Goal: Information Seeking & Learning: Learn about a topic

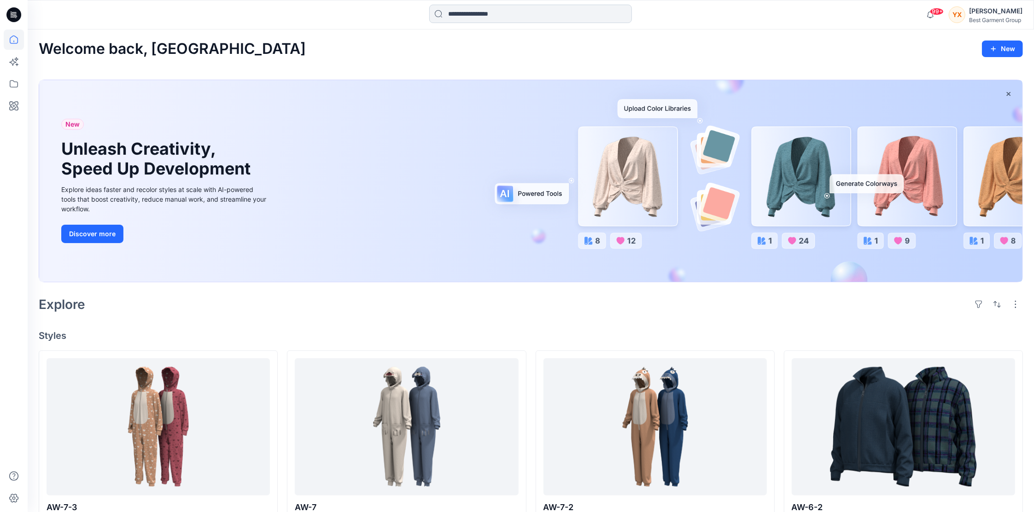
click at [514, 7] on input at bounding box center [530, 14] width 203 height 18
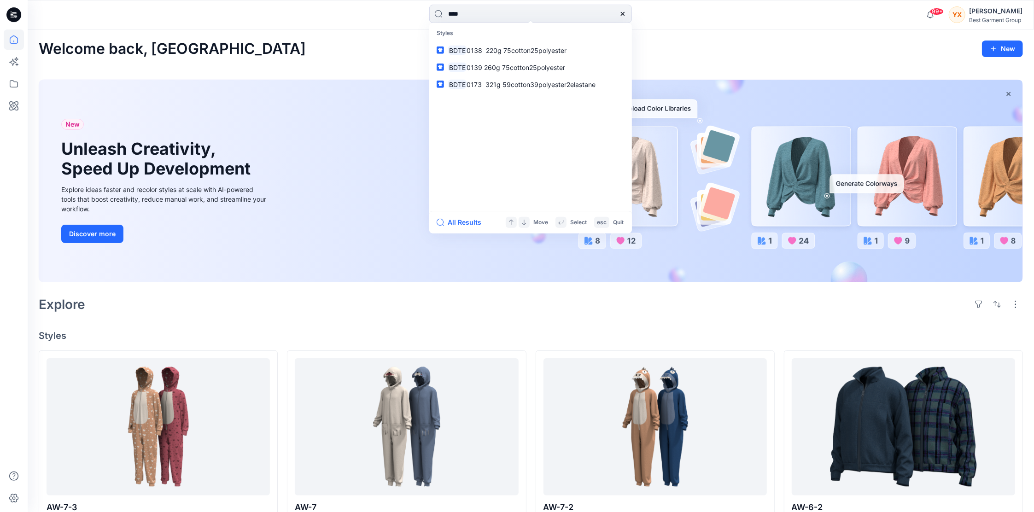
type input "****"
click at [484, 87] on span "0173 321g 59cotton39polyester2elastane" at bounding box center [531, 84] width 129 height 8
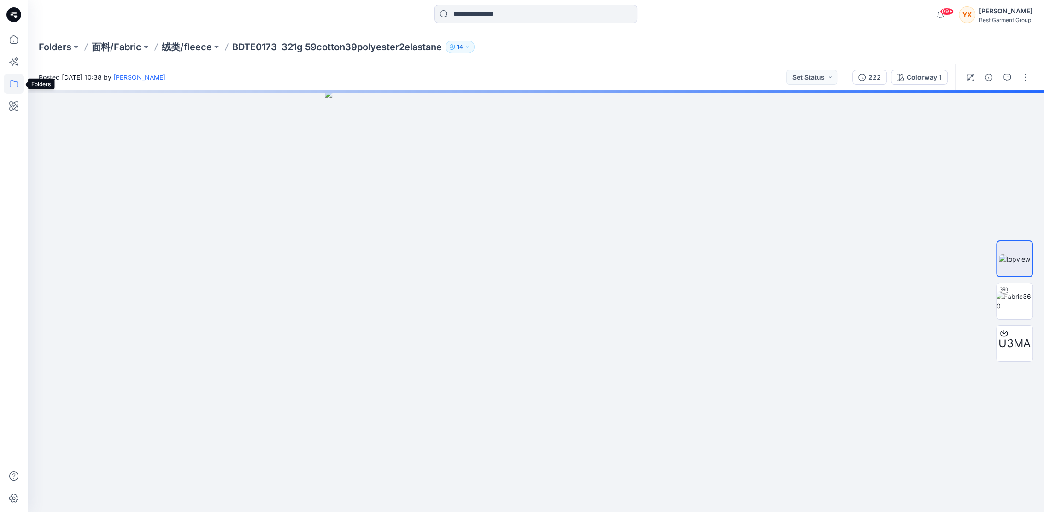
click at [8, 84] on icon at bounding box center [14, 84] width 20 height 20
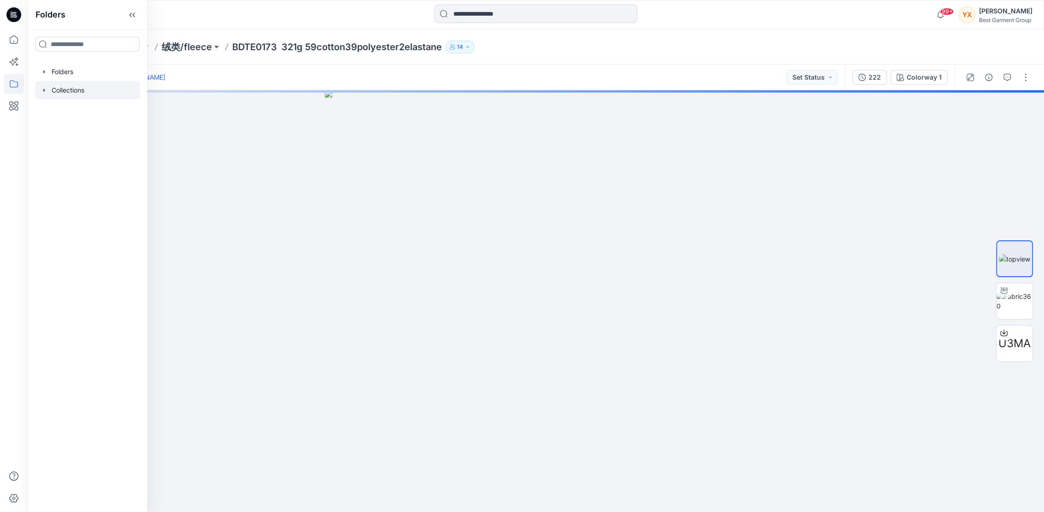
click at [85, 88] on div at bounding box center [87, 90] width 105 height 18
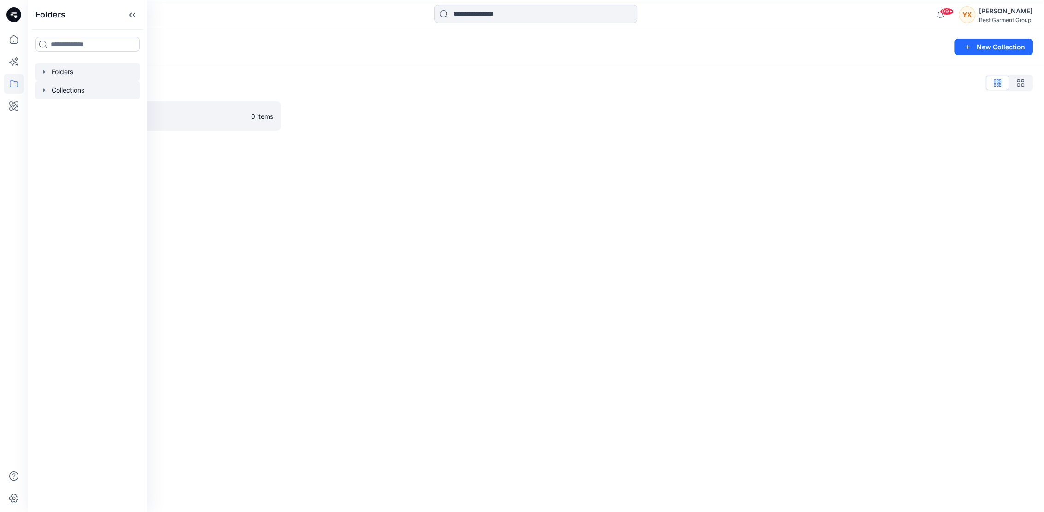
click at [68, 74] on div at bounding box center [87, 72] width 105 height 18
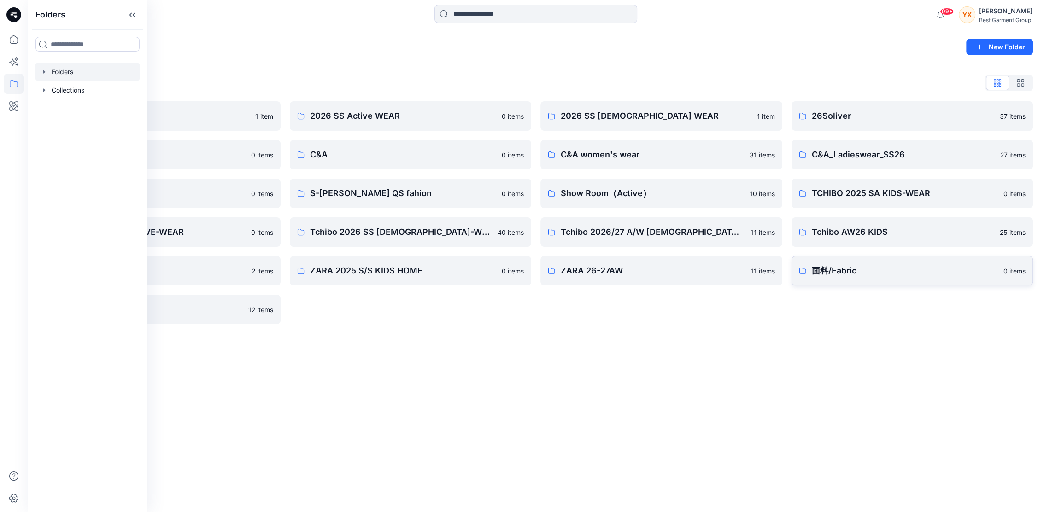
click at [865, 271] on p "面料/Fabric" at bounding box center [905, 270] width 187 height 13
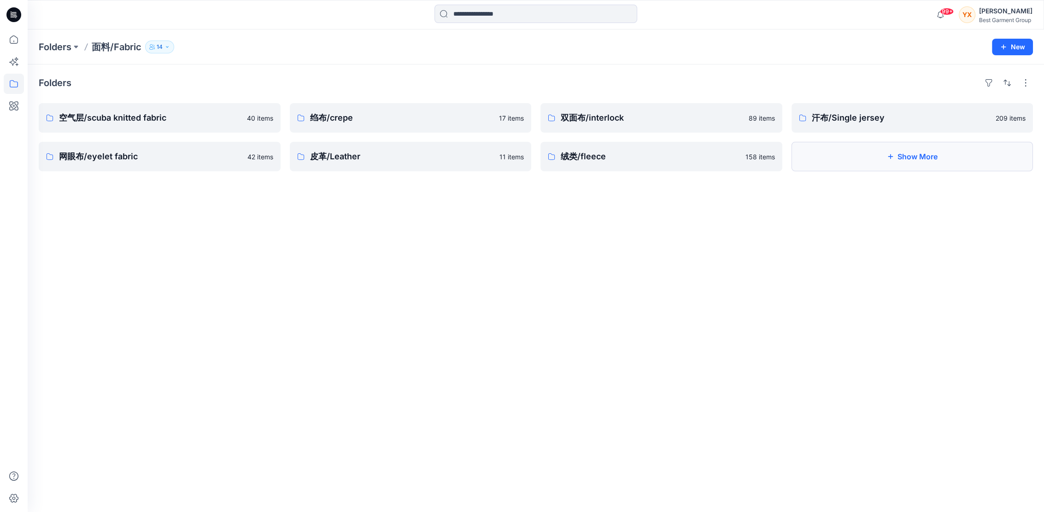
click at [855, 150] on button "Show More" at bounding box center [912, 156] width 242 height 29
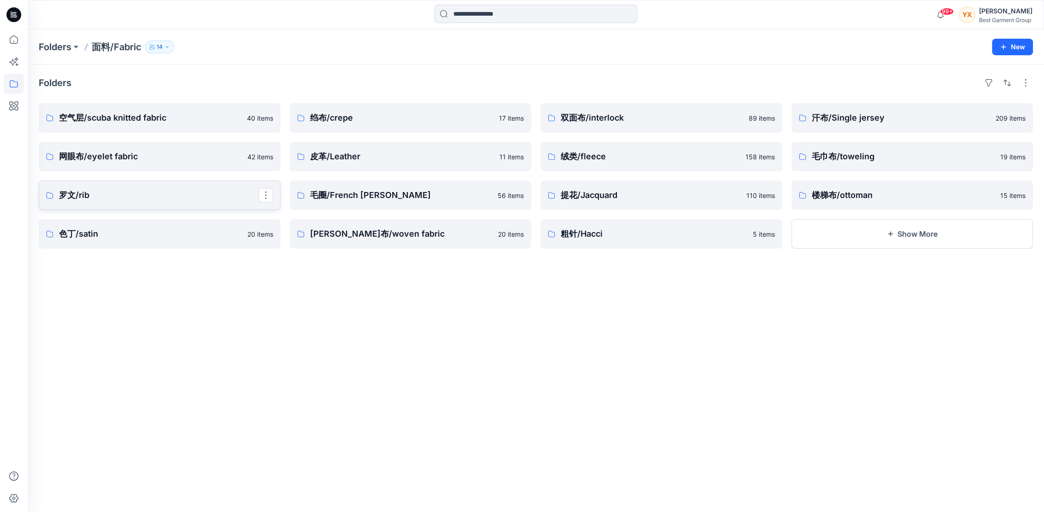
click at [119, 195] on p "罗文/rib" at bounding box center [158, 195] width 199 height 13
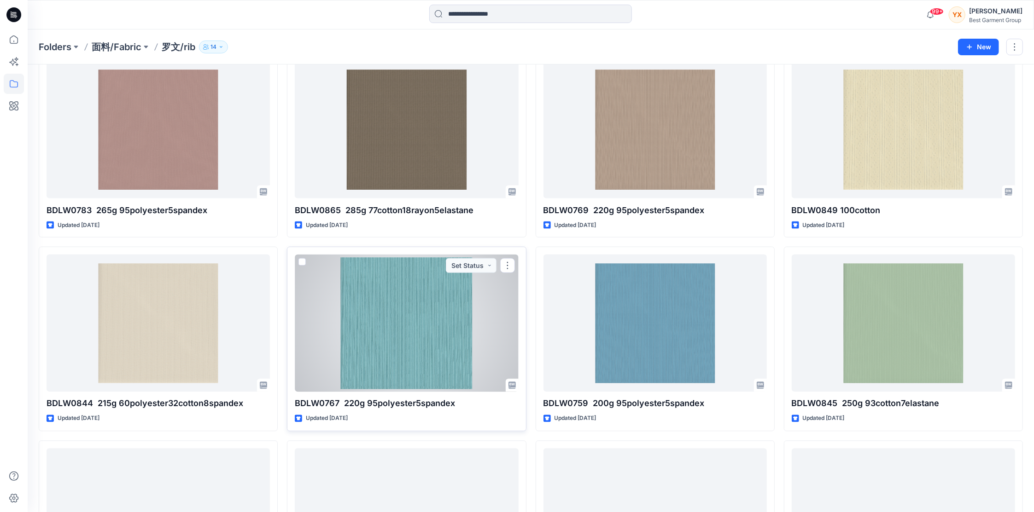
scroll to position [1216, 0]
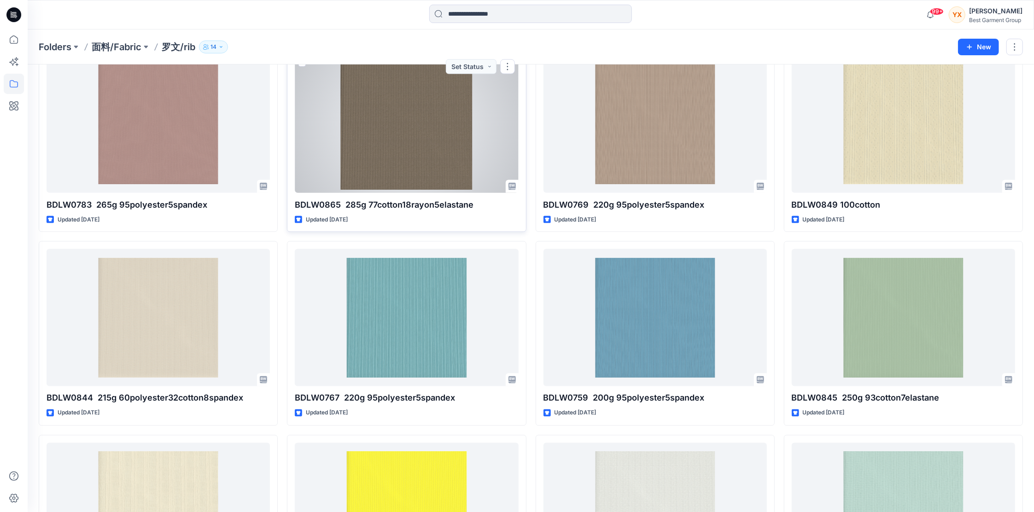
click at [452, 126] on div at bounding box center [406, 124] width 223 height 137
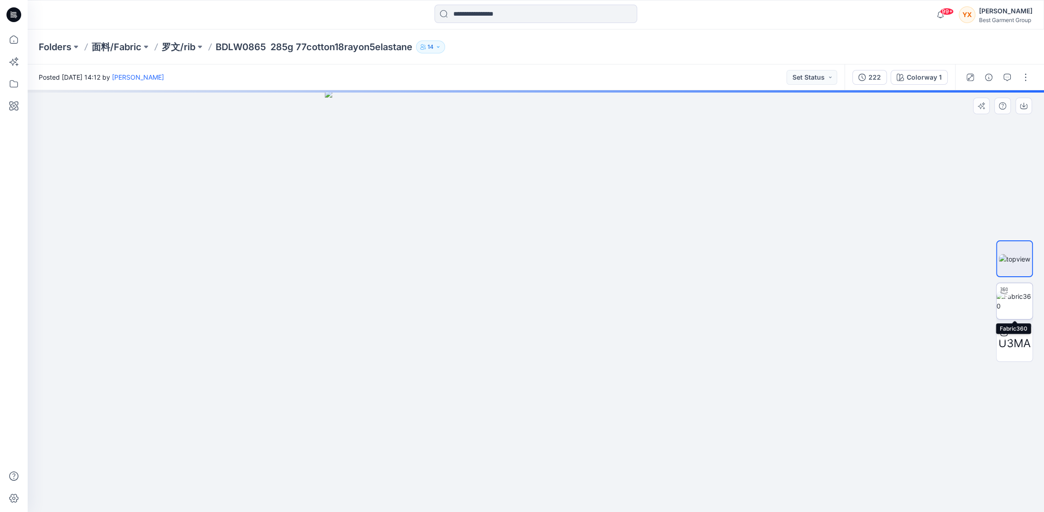
click at [1007, 297] on div at bounding box center [1003, 290] width 15 height 15
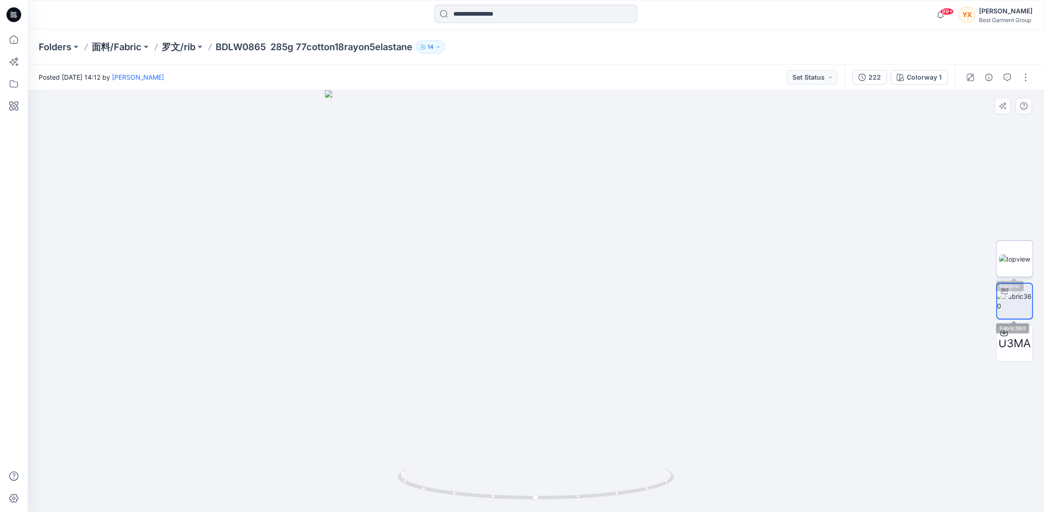
click at [1027, 254] on img at bounding box center [1014, 259] width 31 height 10
click at [1012, 335] on span "U3MA" at bounding box center [1014, 343] width 32 height 17
